Goal: Information Seeking & Learning: Learn about a topic

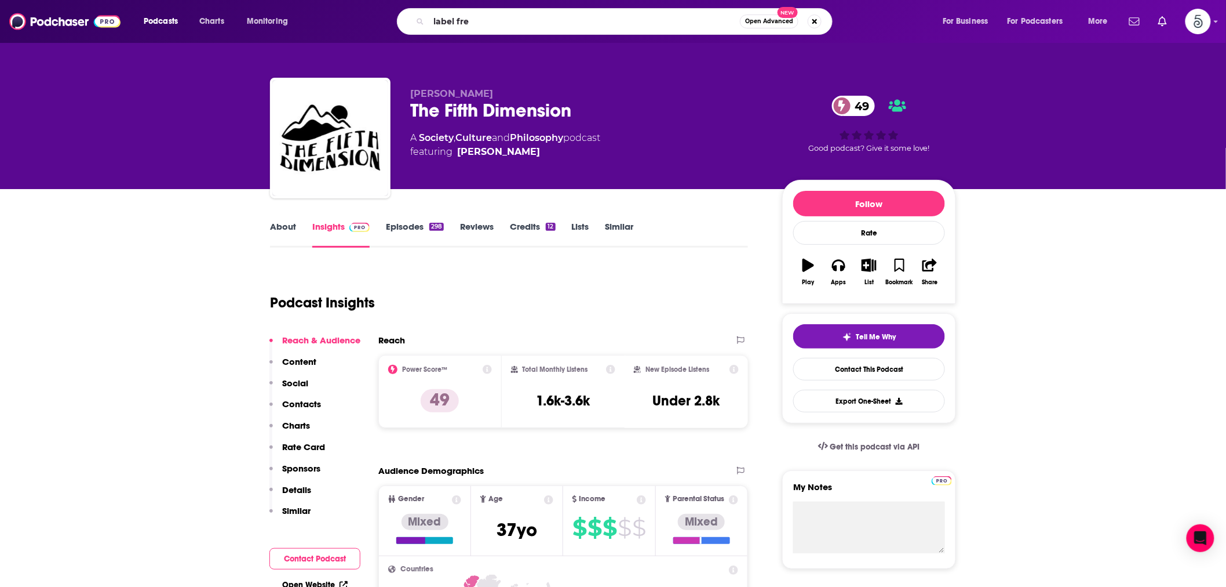
type input "label free"
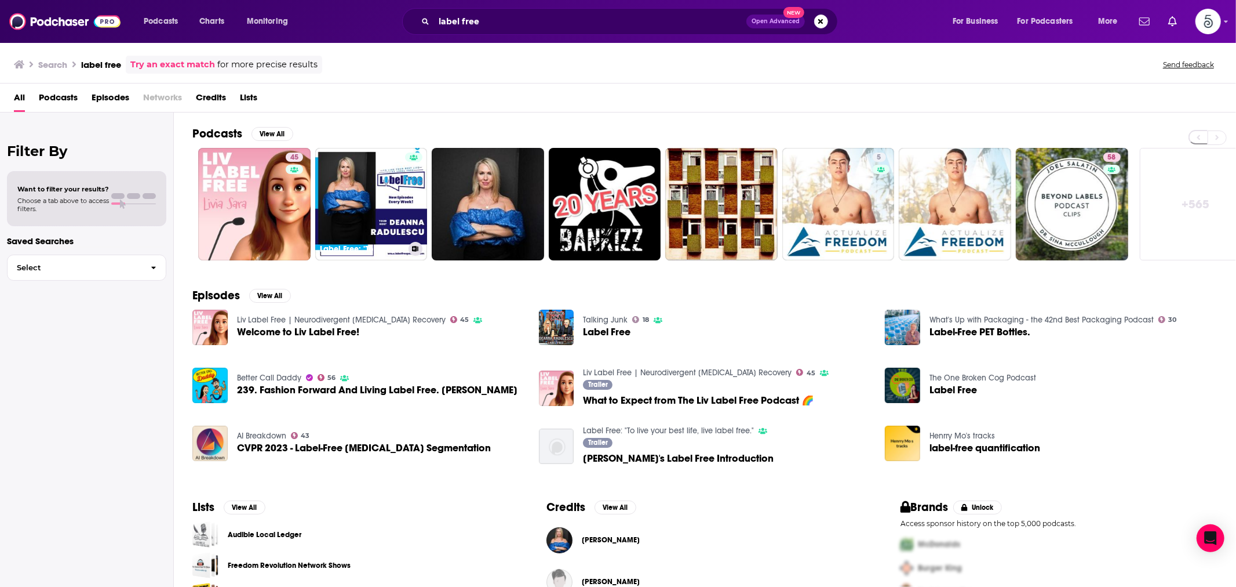
click at [346, 180] on link "Label Free: "To live your best life, live label free."" at bounding box center [371, 204] width 112 height 112
click at [470, 184] on link "Label Free" at bounding box center [488, 204] width 112 height 112
